Goal: Obtain resource: Download file/media

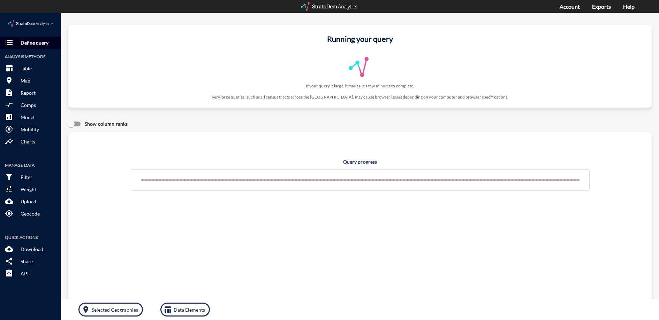
click p "Define query"
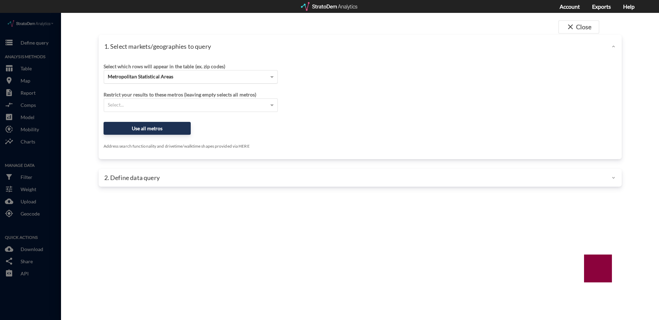
click span "Metropolitan Statistical Areas"
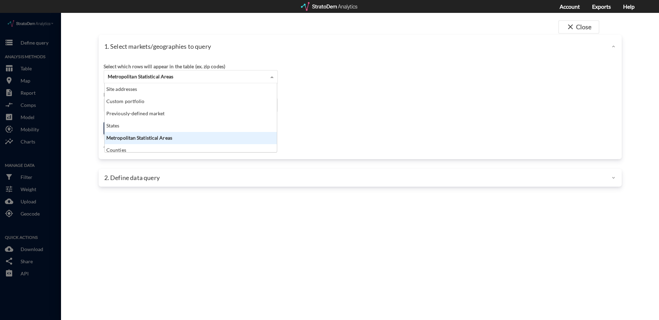
scroll to position [62, 168]
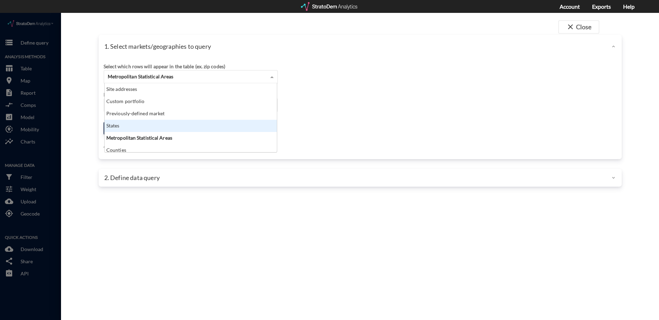
click div "States"
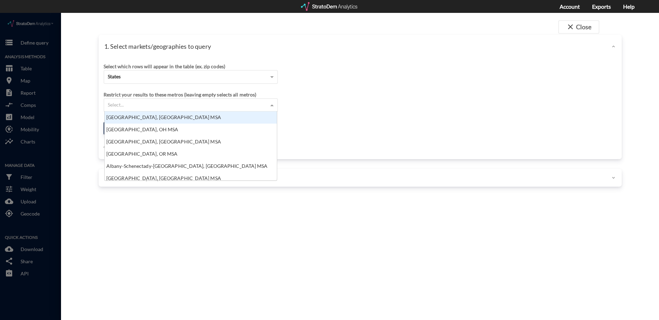
click div "Select..."
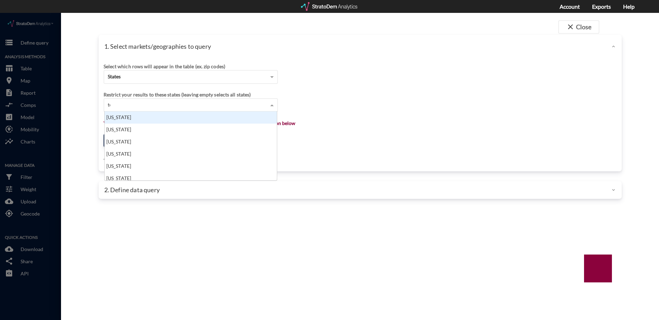
scroll to position [7, 5]
type input "tex"
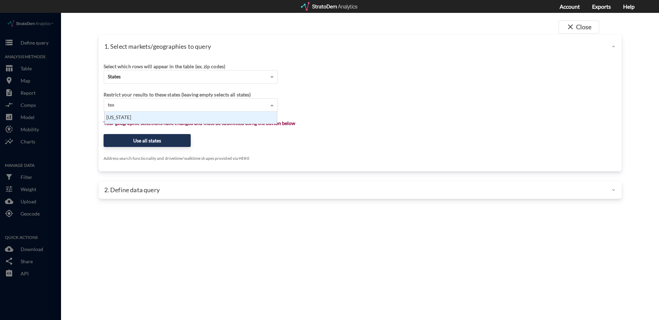
click div "[US_STATE]"
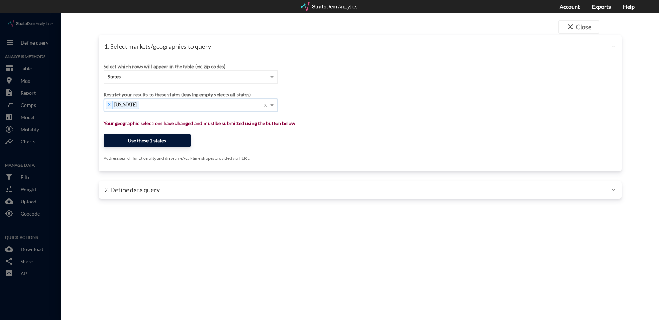
click button "Use these 1 states"
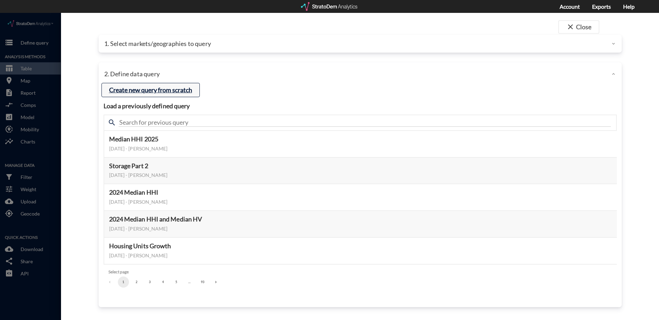
click button "Create new query from scratch"
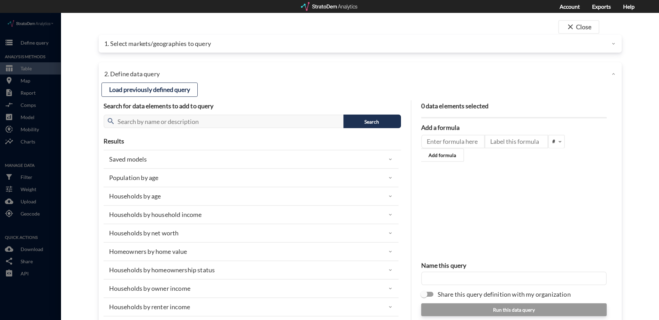
click div "Population by age"
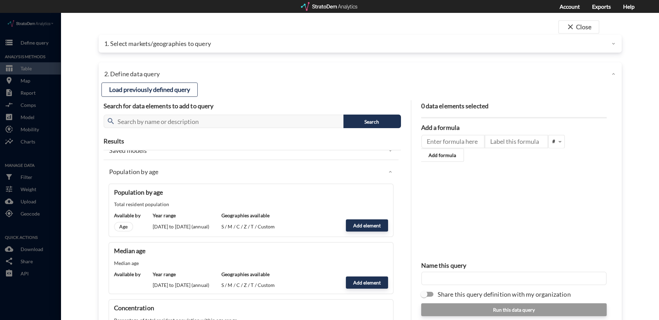
scroll to position [0, 0]
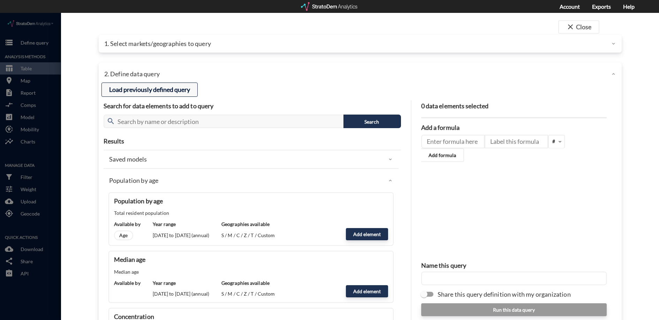
click button "Load previously defined query"
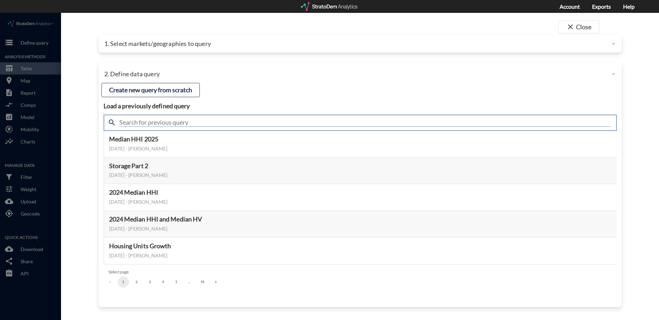
click input "text"
type input "population by age"
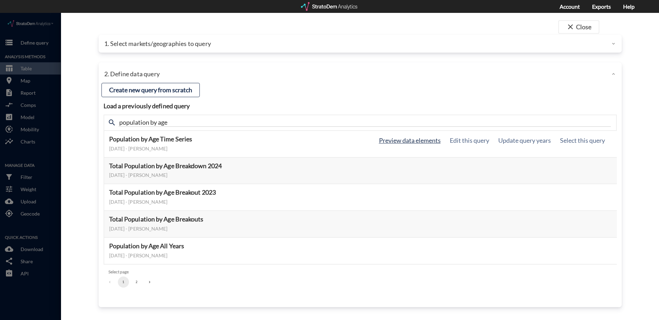
click button "Preview data elements"
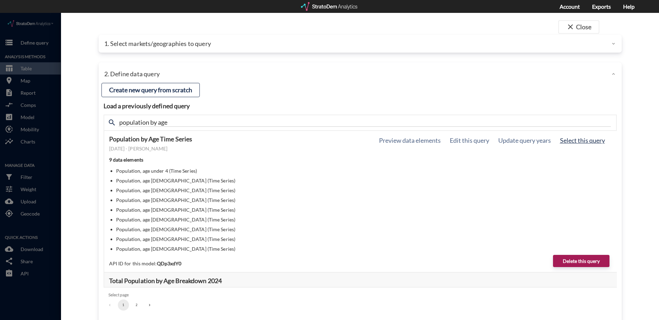
click button "Select this query"
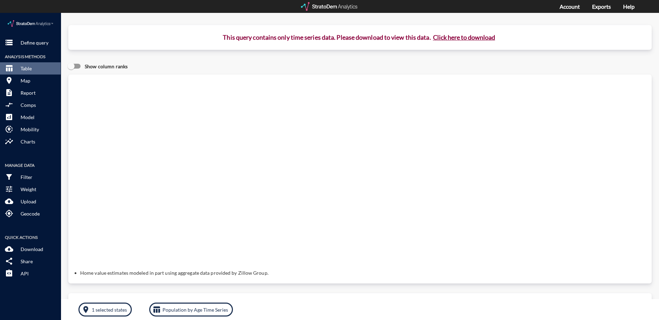
click button "Click here to download"
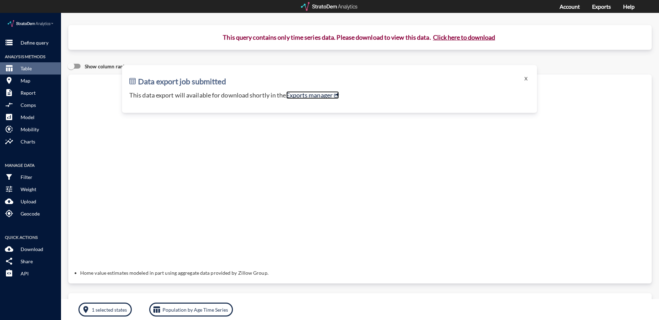
click link "Exports manager"
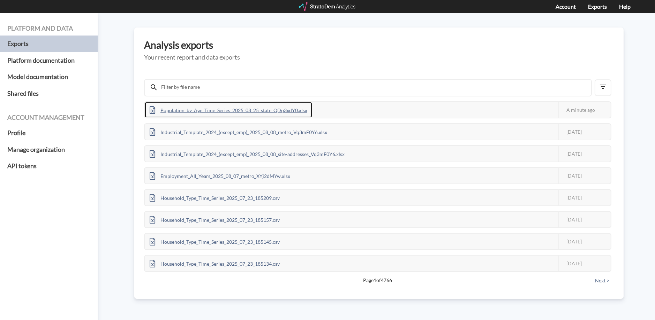
click at [245, 111] on div "Population_by_Age_Time_Series_2025_08_25_state_QDp3xdY0.xlsx" at bounding box center [228, 110] width 167 height 16
